Goal: Find specific page/section: Find specific page/section

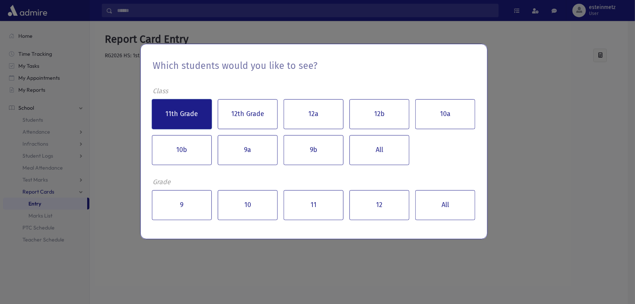
click at [186, 110] on button "11th Grade" at bounding box center [182, 114] width 60 height 30
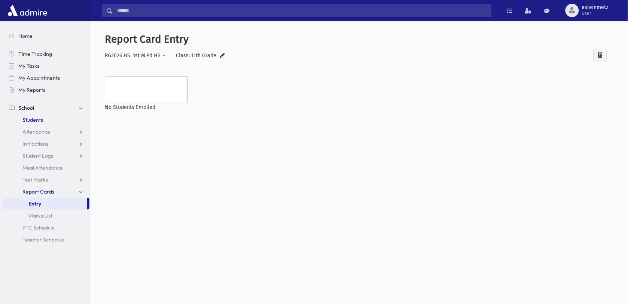
click at [40, 119] on span "Students" at bounding box center [32, 119] width 21 height 7
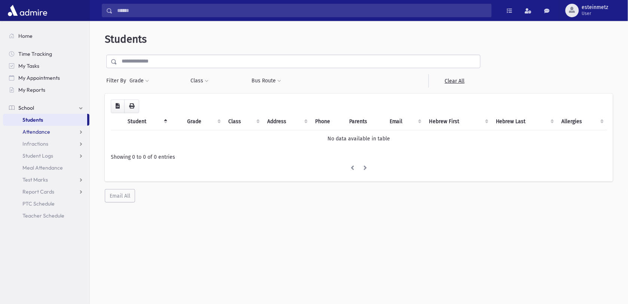
click at [39, 129] on span "Attendance" at bounding box center [36, 131] width 28 height 7
click at [47, 224] on span "Report Cards" at bounding box center [38, 227] width 32 height 7
